Goal: Check status: Check status

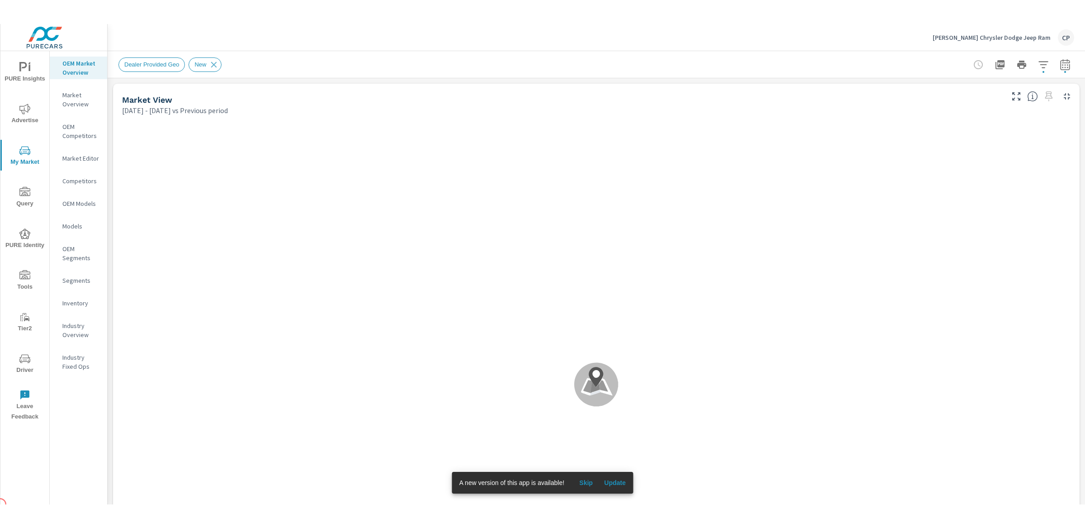
scroll to position [0, 0]
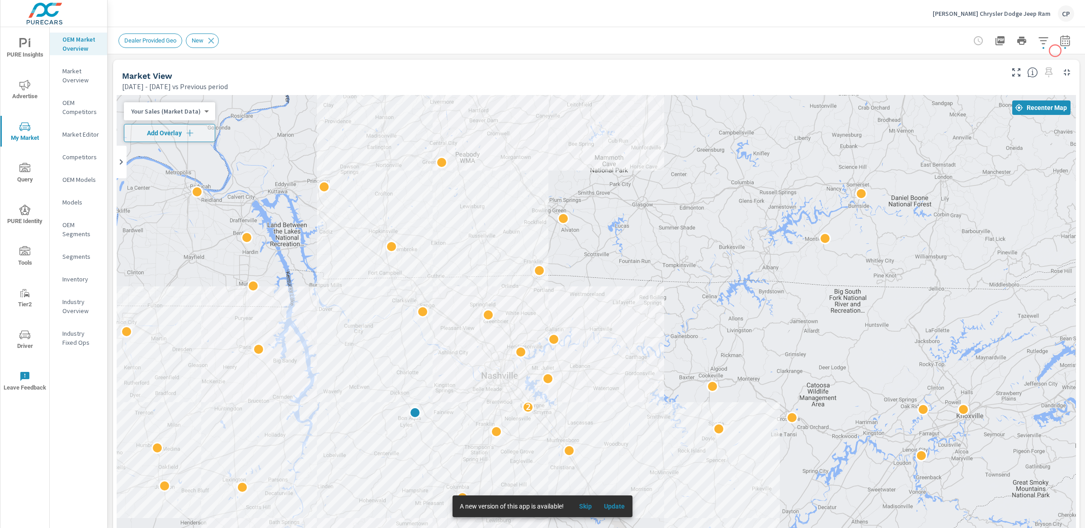
click at [1060, 42] on icon "button" at bounding box center [1065, 40] width 11 height 11
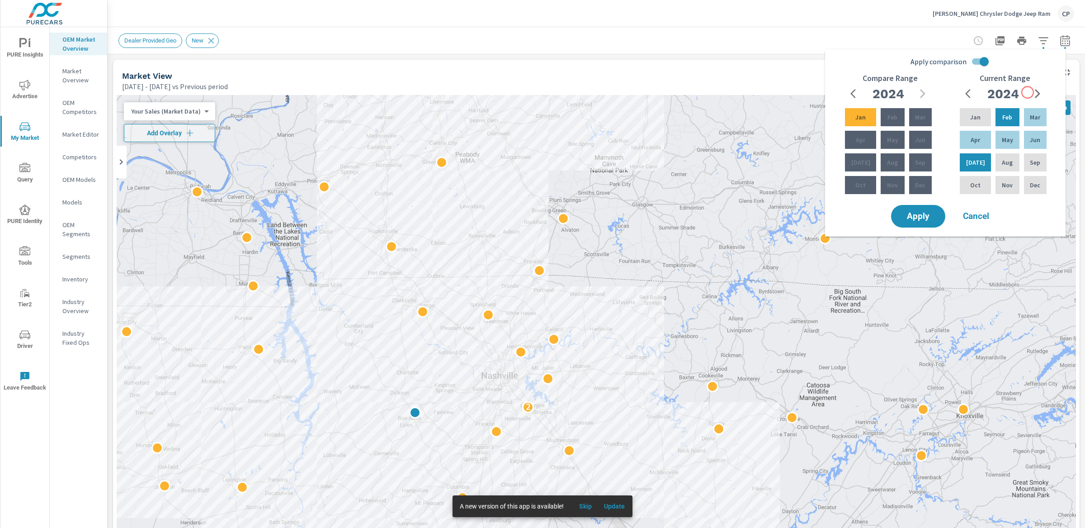
click at [1033, 89] on icon "button" at bounding box center [1038, 93] width 11 height 11
click at [976, 166] on p "[DATE]" at bounding box center [976, 162] width 19 height 9
click at [1016, 118] on div "Feb" at bounding box center [1007, 117] width 27 height 22
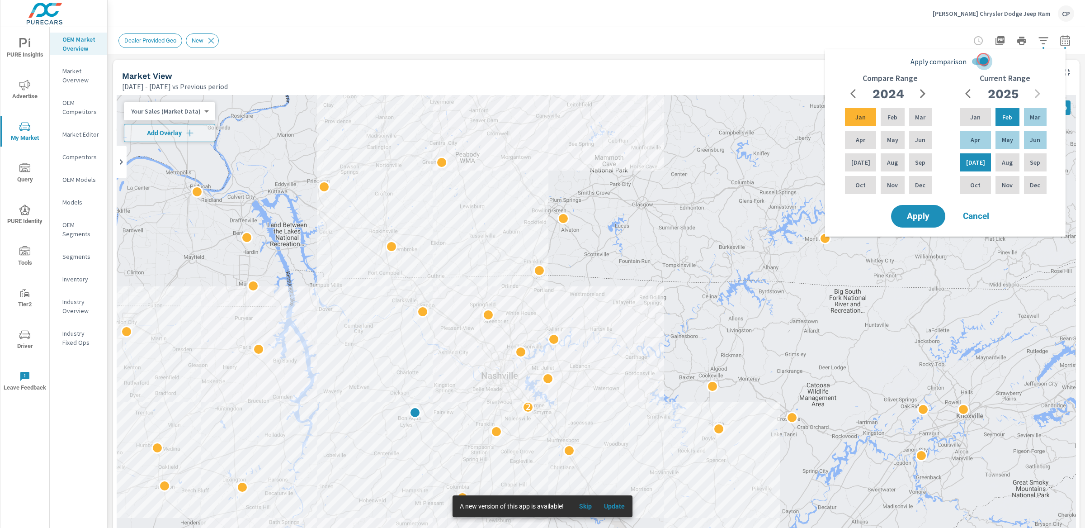
click at [984, 59] on input "Apply comparison" at bounding box center [985, 61] width 52 height 17
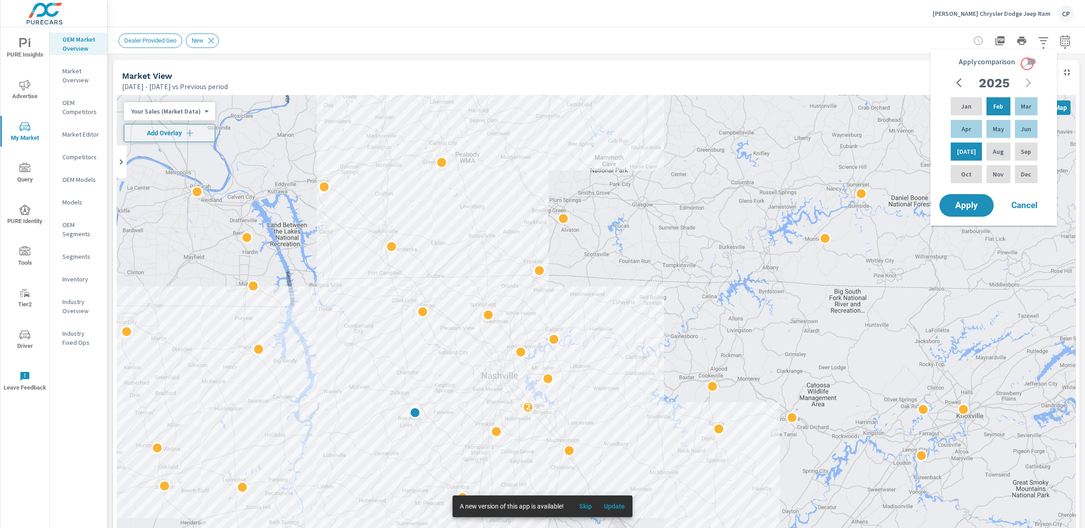
click at [1030, 64] on input "Apply comparison" at bounding box center [1024, 61] width 52 height 17
checkbox input "true"
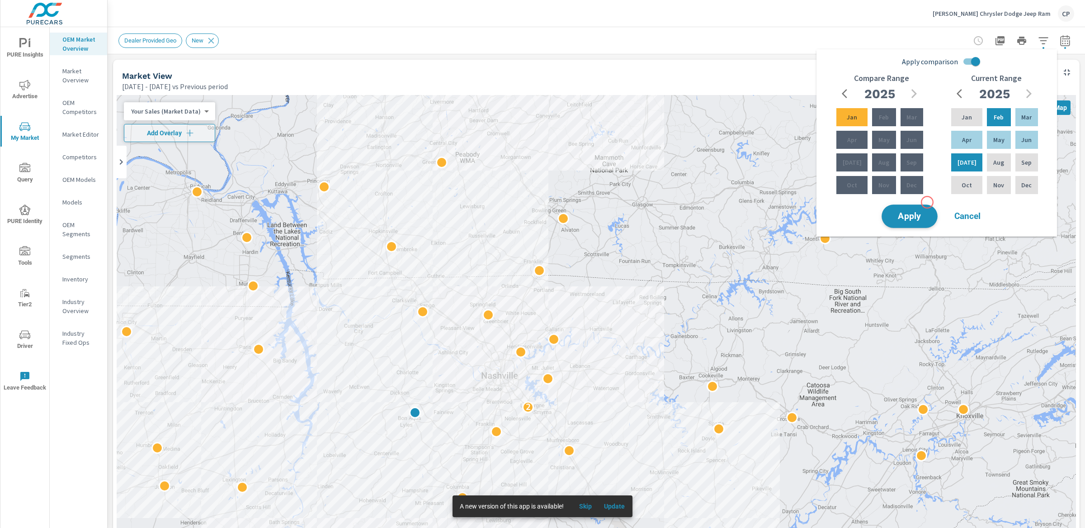
click at [910, 212] on span "Apply" at bounding box center [909, 216] width 37 height 9
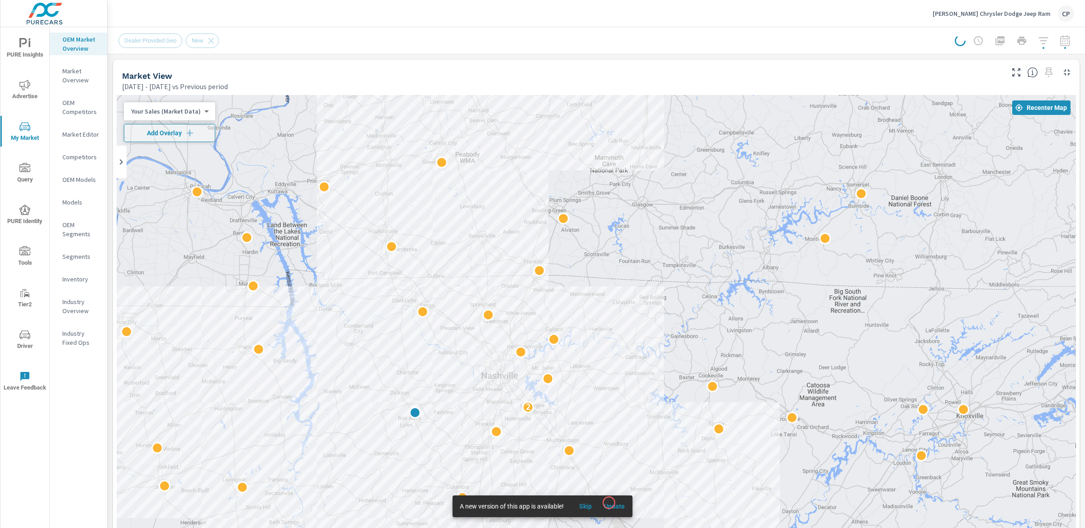
click at [609, 480] on span "Update" at bounding box center [615, 506] width 22 height 8
